Goal: Information Seeking & Learning: Learn about a topic

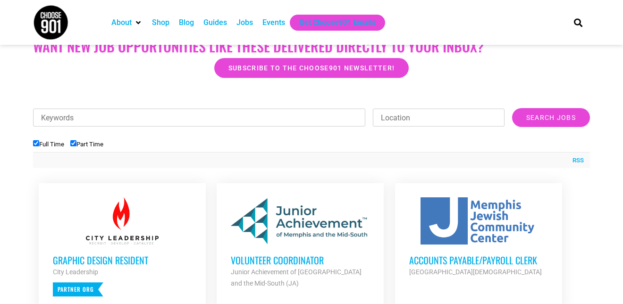
scroll to position [331, 0]
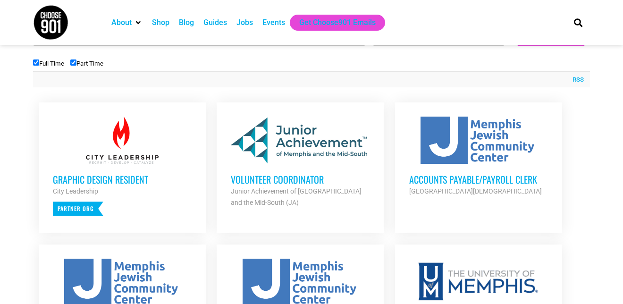
click at [347, 143] on div at bounding box center [300, 140] width 139 height 47
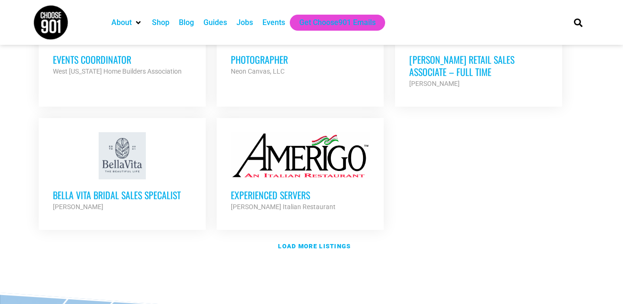
scroll to position [1133, 0]
click at [339, 242] on strong "Load more listings" at bounding box center [314, 245] width 73 height 7
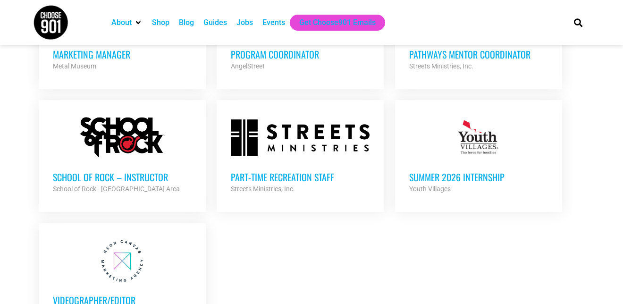
scroll to position [1983, 0]
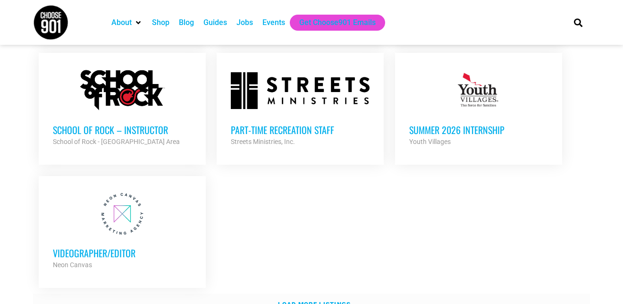
click at [321, 301] on strong "Load more listings" at bounding box center [314, 304] width 73 height 7
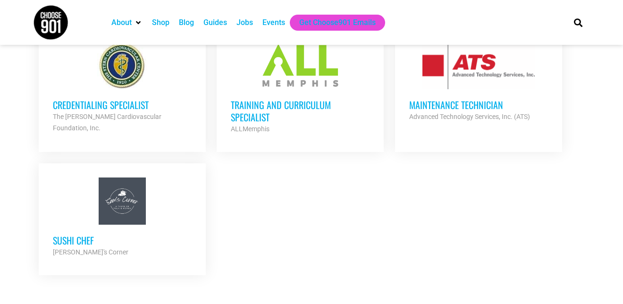
scroll to position [2314, 0]
